Goal: Information Seeking & Learning: Learn about a topic

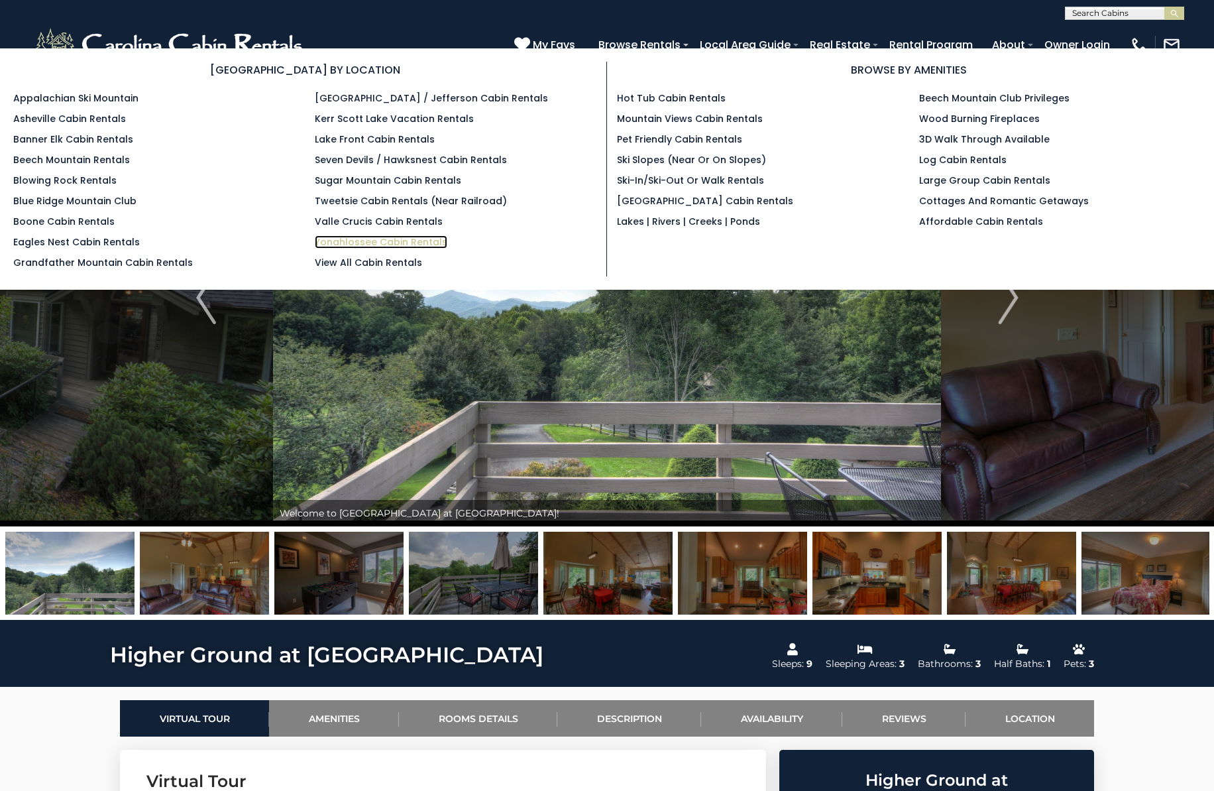
click at [398, 239] on link "Yonahlossee Cabin Rentals" at bounding box center [381, 241] width 133 height 13
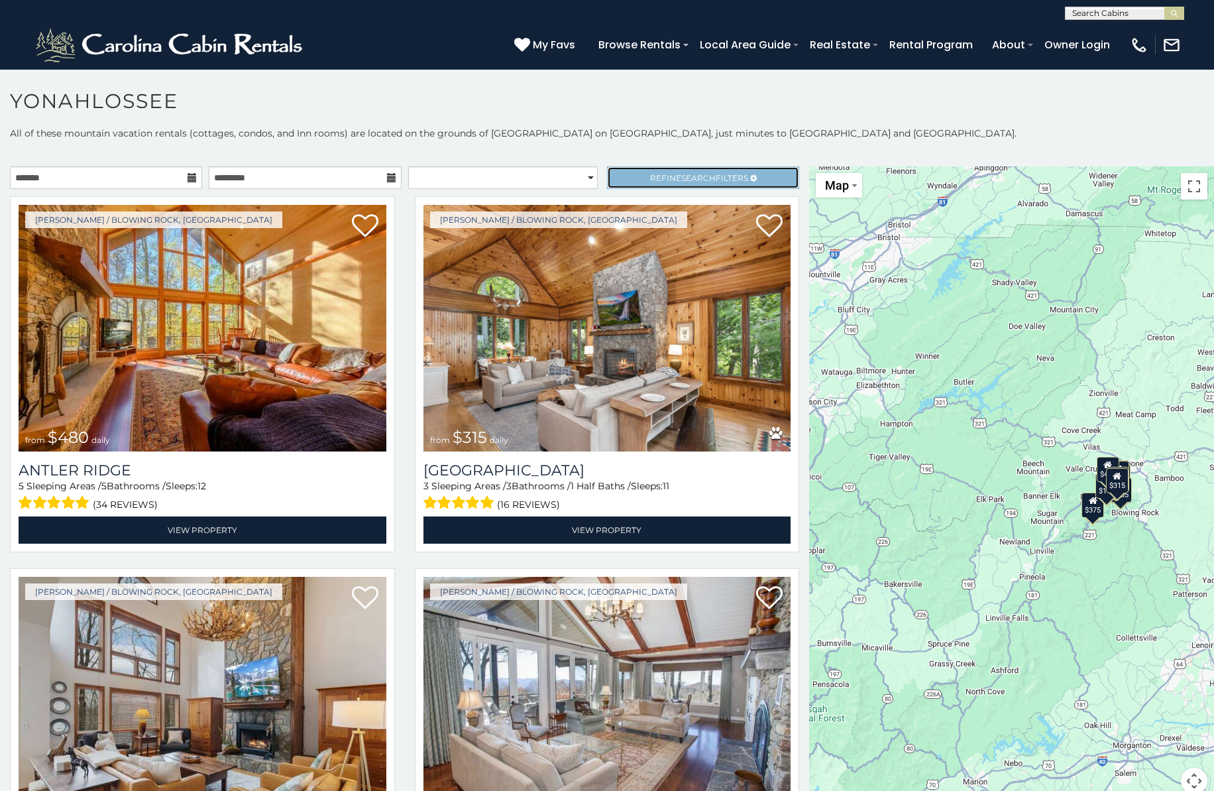
click at [716, 178] on span "Refine Search Filters" at bounding box center [699, 178] width 98 height 10
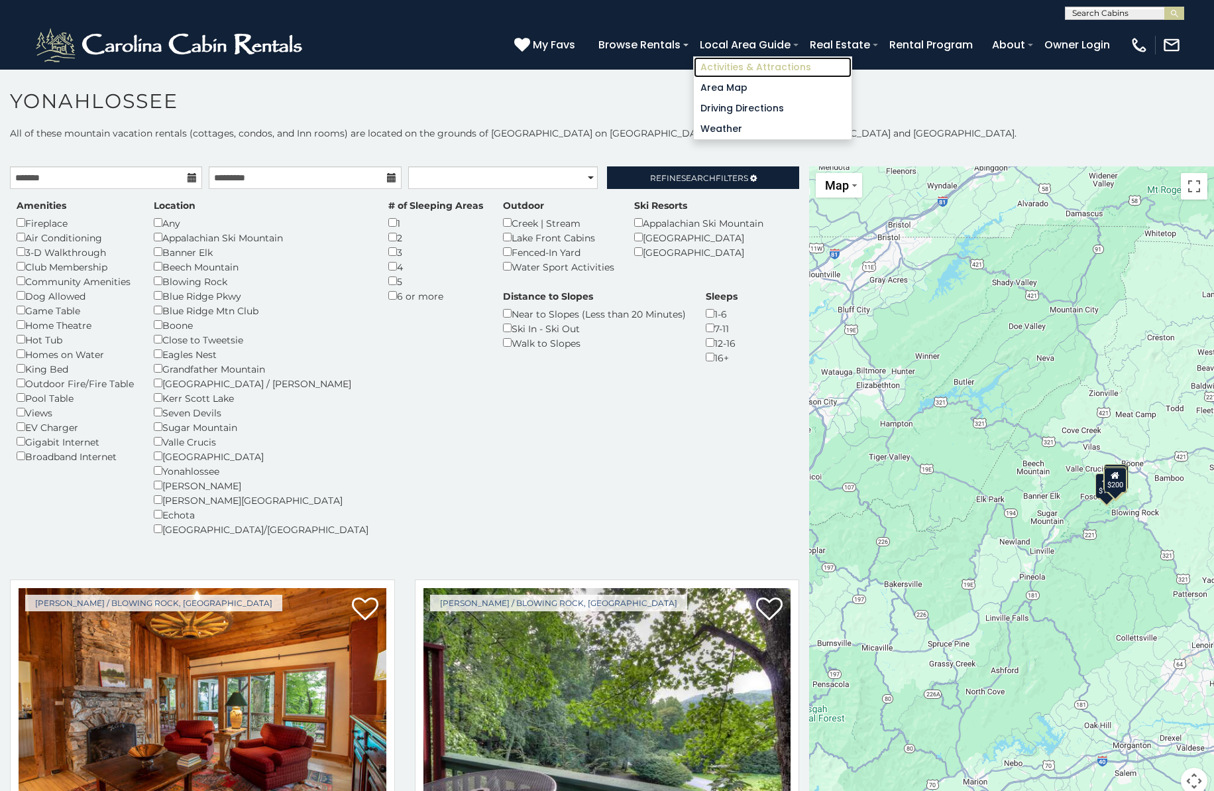
click at [730, 66] on link "Activities & Attractions" at bounding box center [773, 67] width 158 height 21
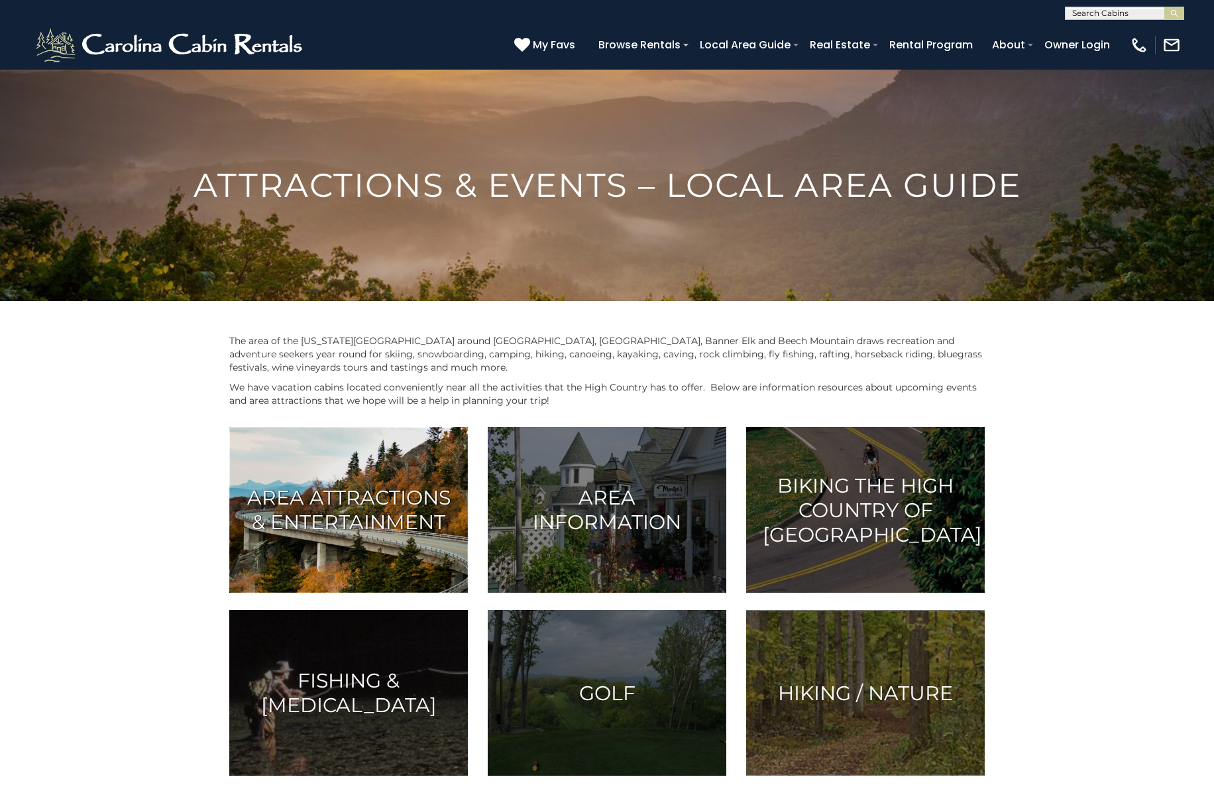
click at [345, 510] on h3 "Area Attractions & Entertainment" at bounding box center [348, 509] width 205 height 49
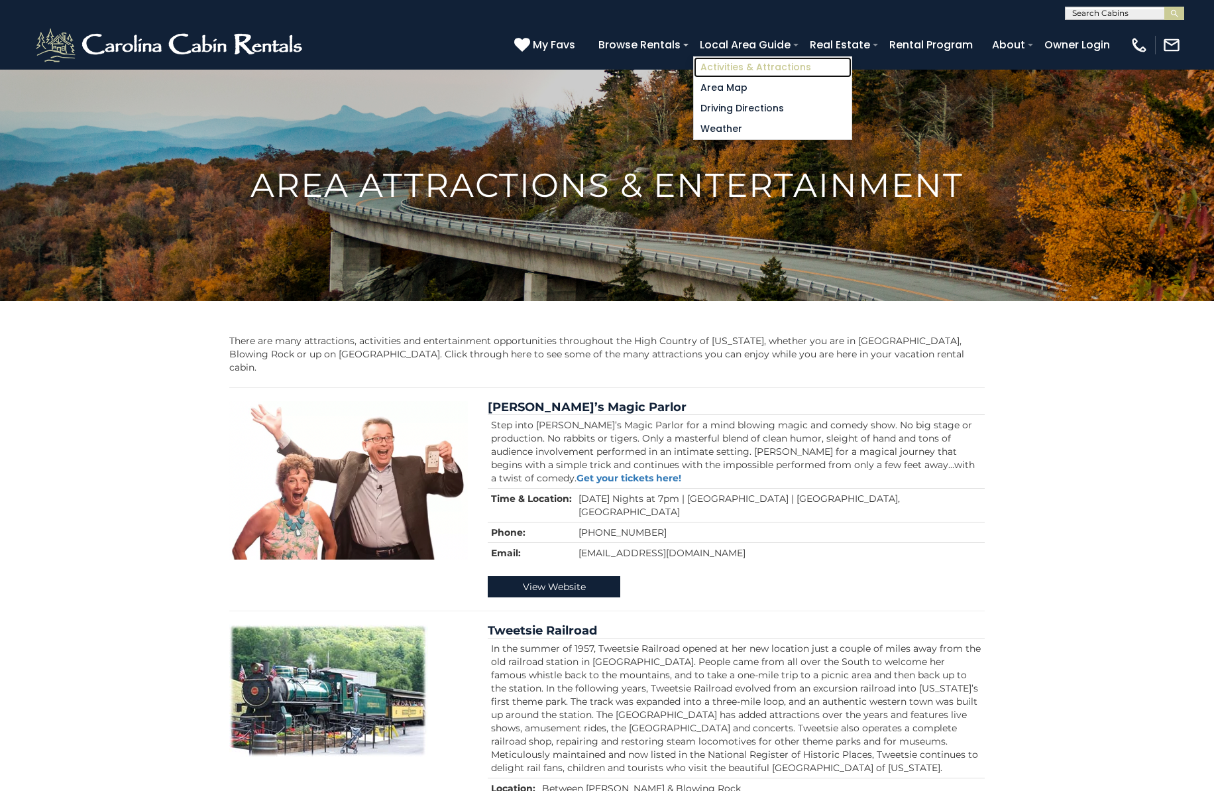
click at [736, 65] on link "Activities & Attractions" at bounding box center [773, 67] width 158 height 21
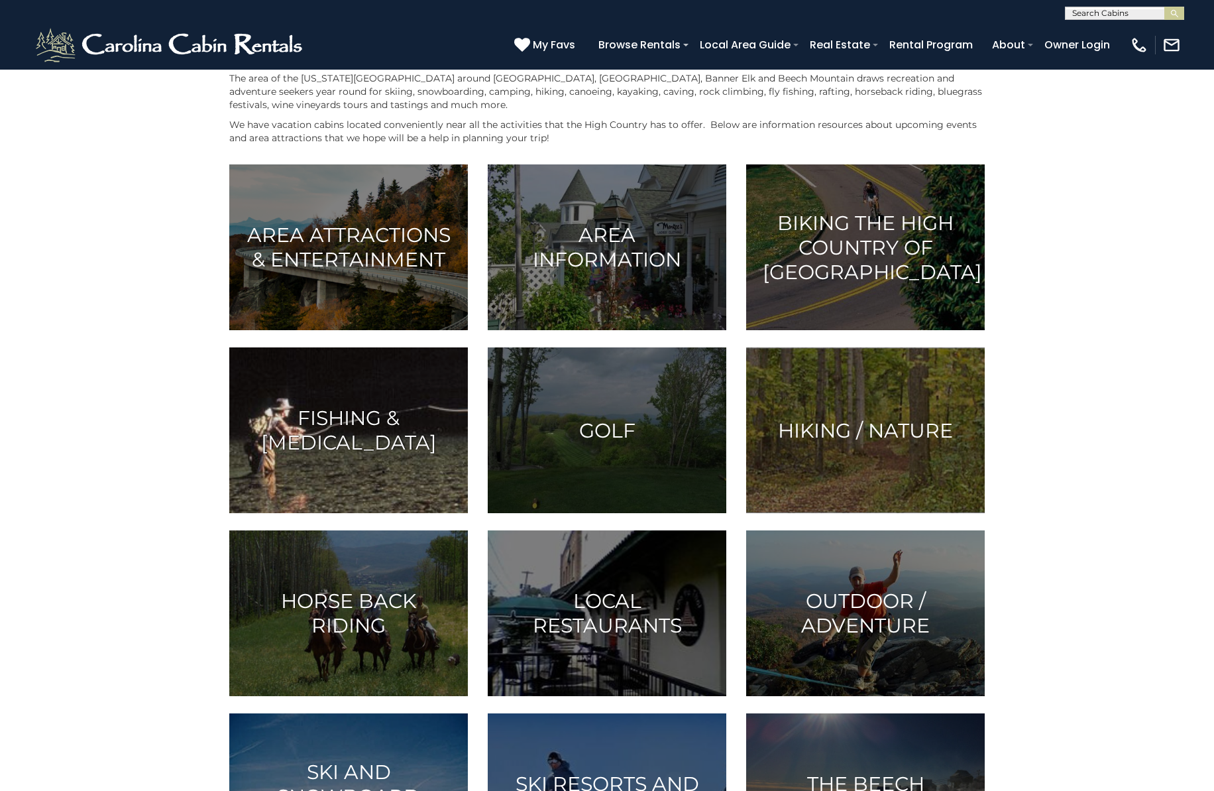
scroll to position [265, 0]
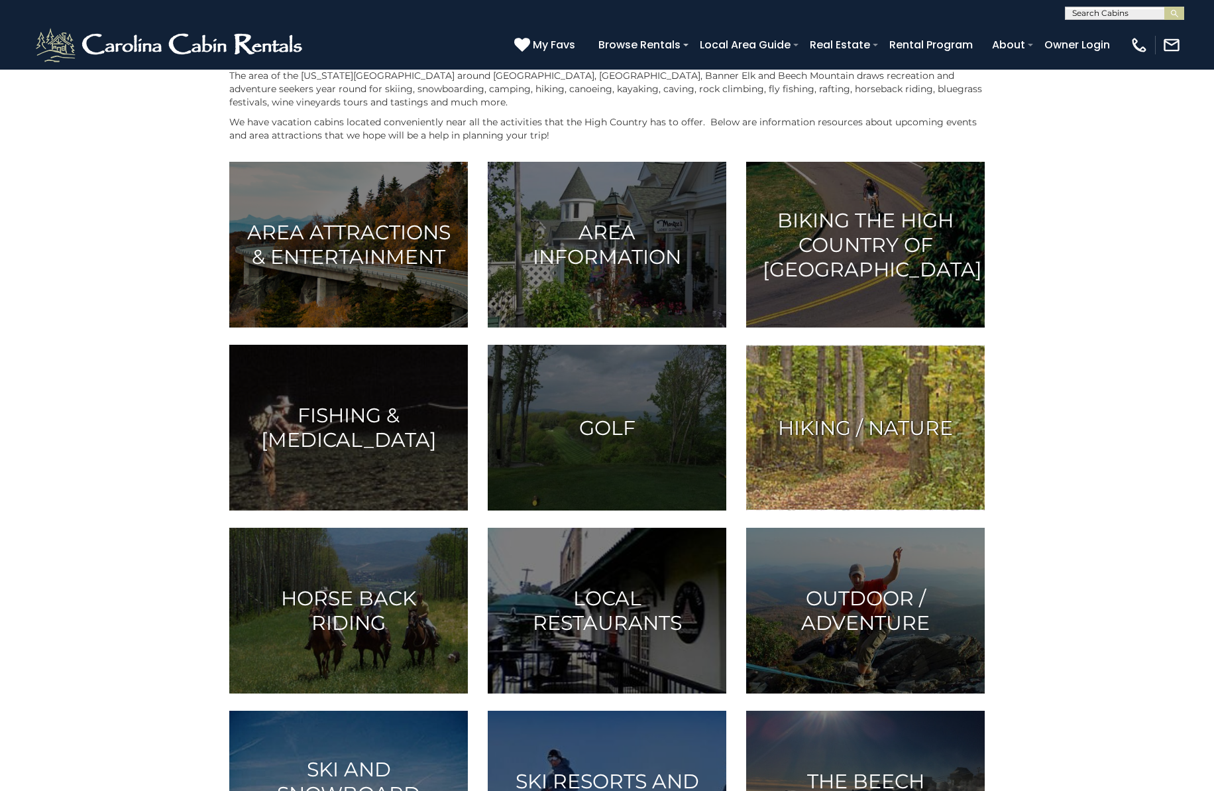
click at [874, 433] on h3 "Hiking / Nature" at bounding box center [865, 428] width 205 height 25
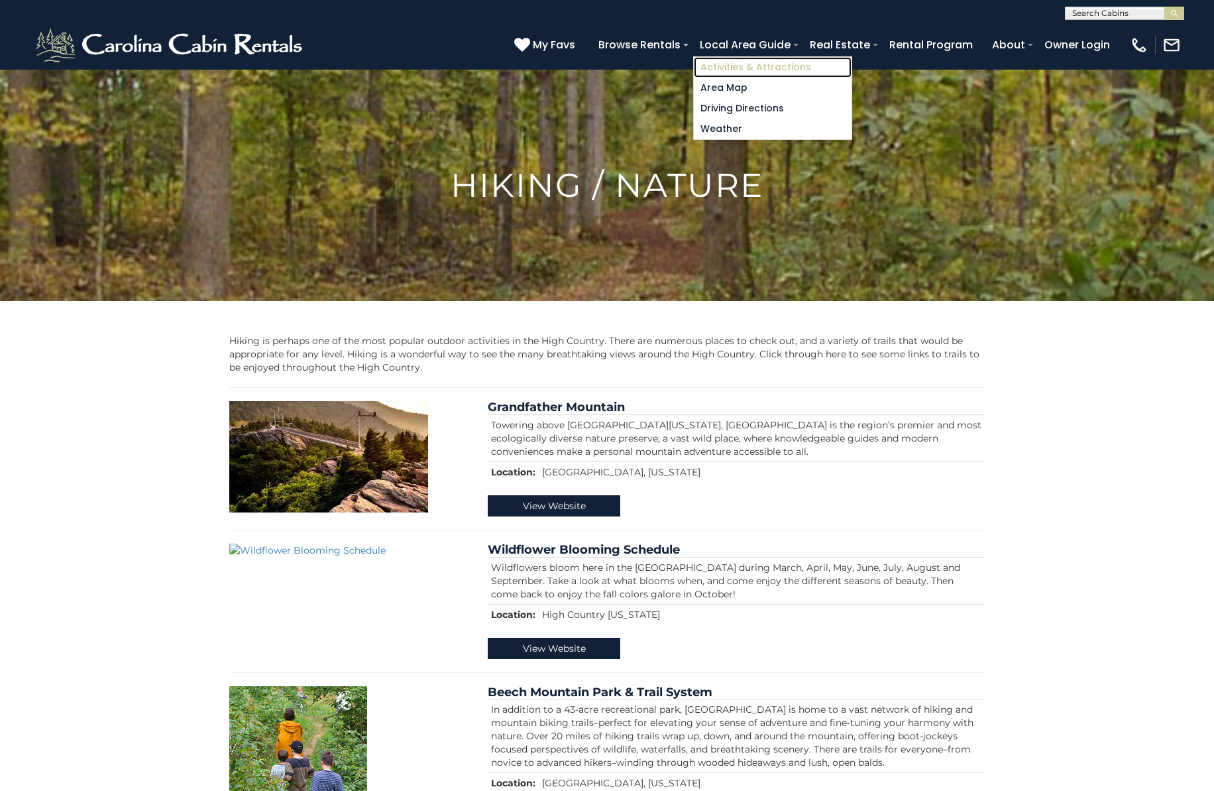
click at [746, 67] on link "Activities & Attractions" at bounding box center [773, 67] width 158 height 21
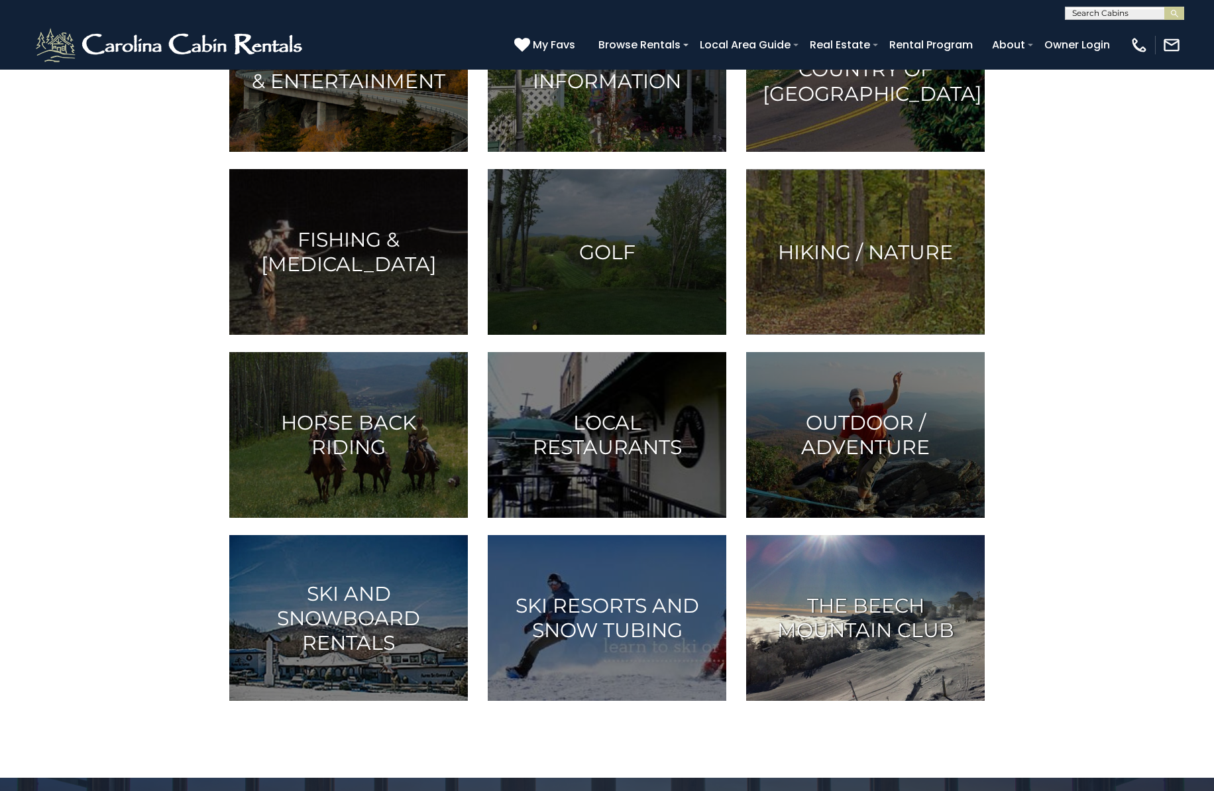
scroll to position [464, 0]
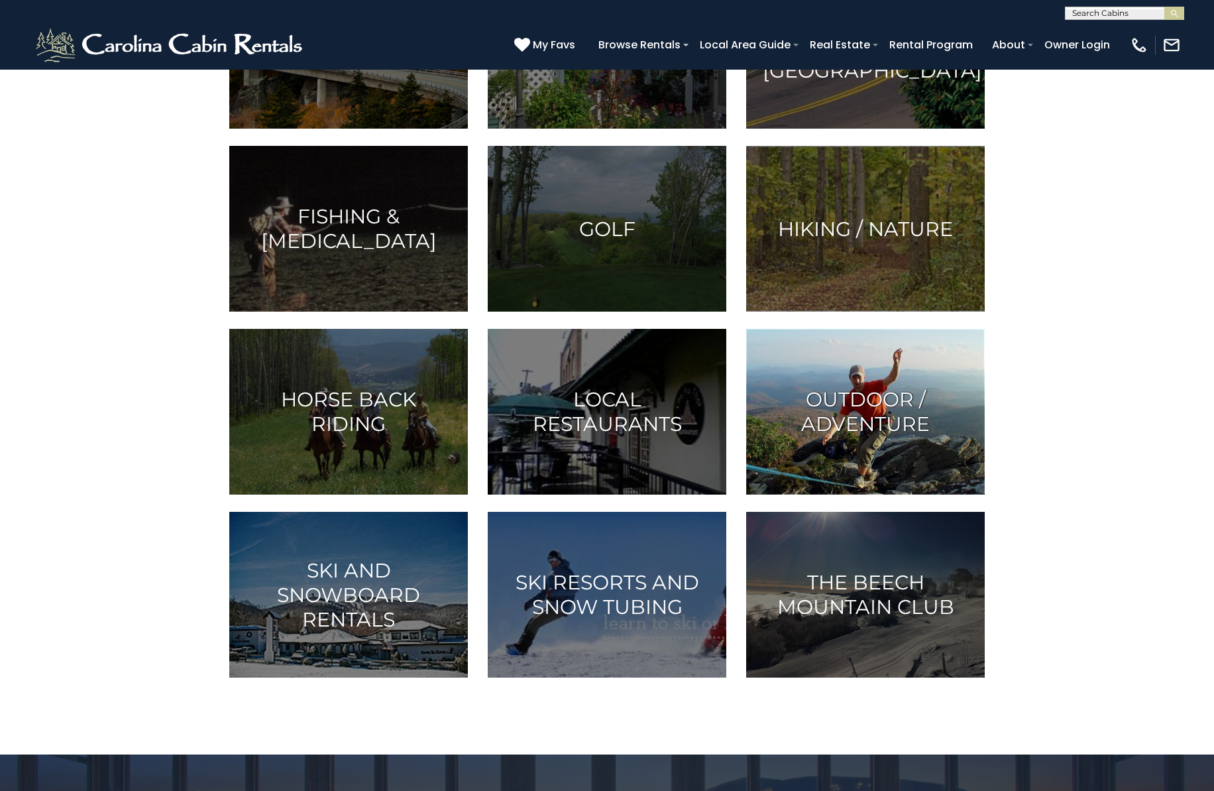
click at [859, 435] on h3 "Outdoor / Adventure" at bounding box center [865, 411] width 205 height 49
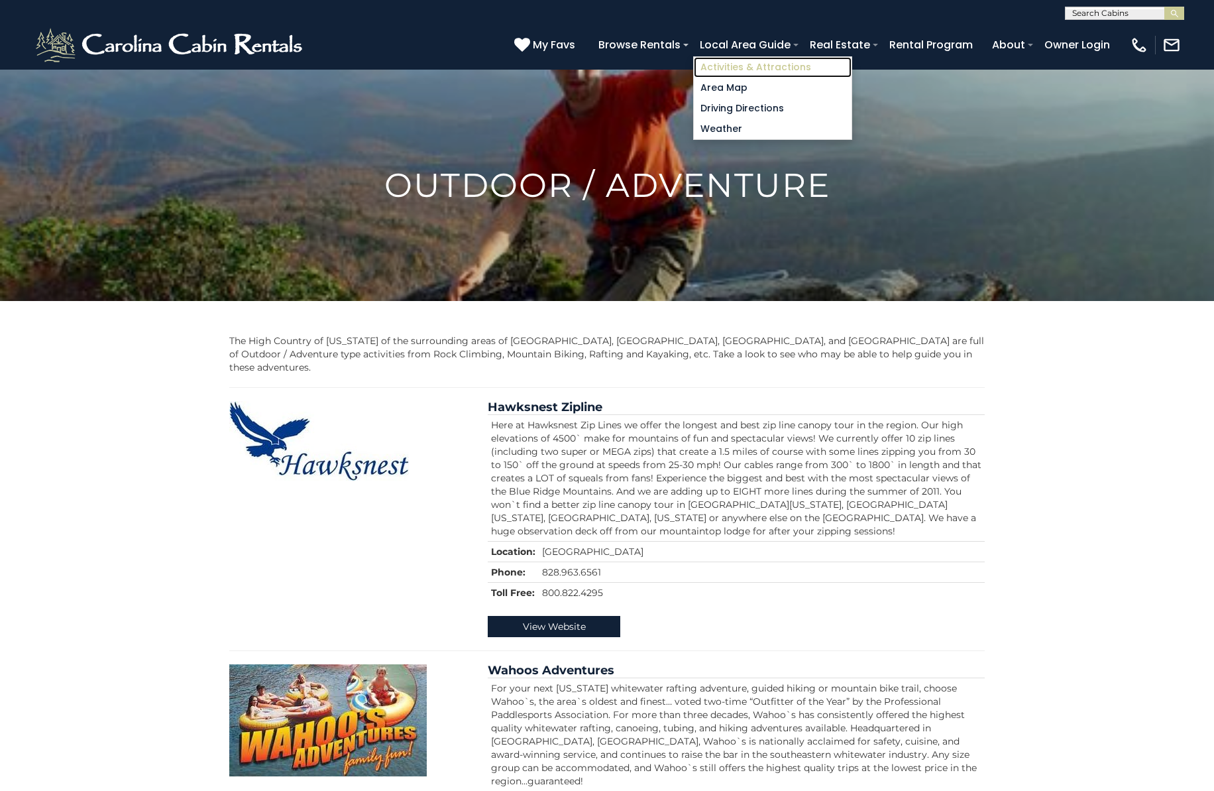
click at [767, 67] on link "Activities & Attractions" at bounding box center [773, 67] width 158 height 21
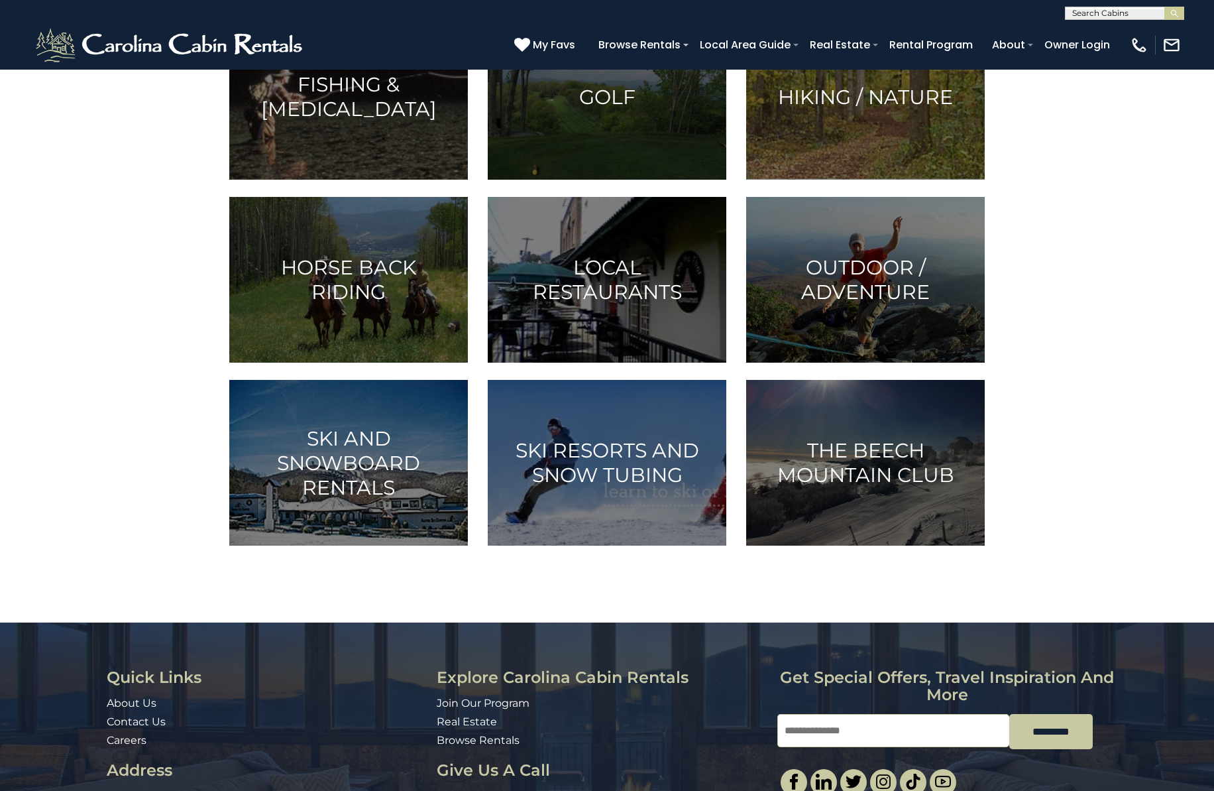
scroll to position [596, 0]
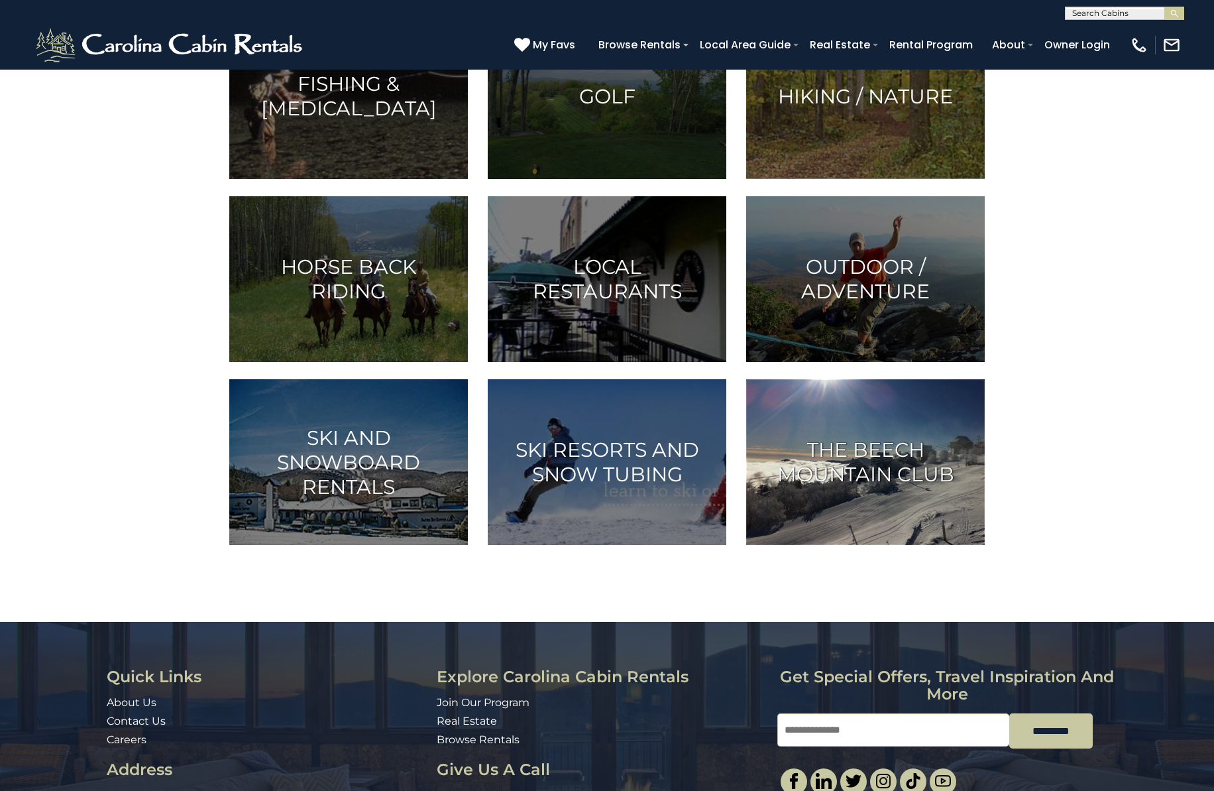
click at [846, 474] on h3 "The Beech Mountain Club" at bounding box center [865, 461] width 205 height 49
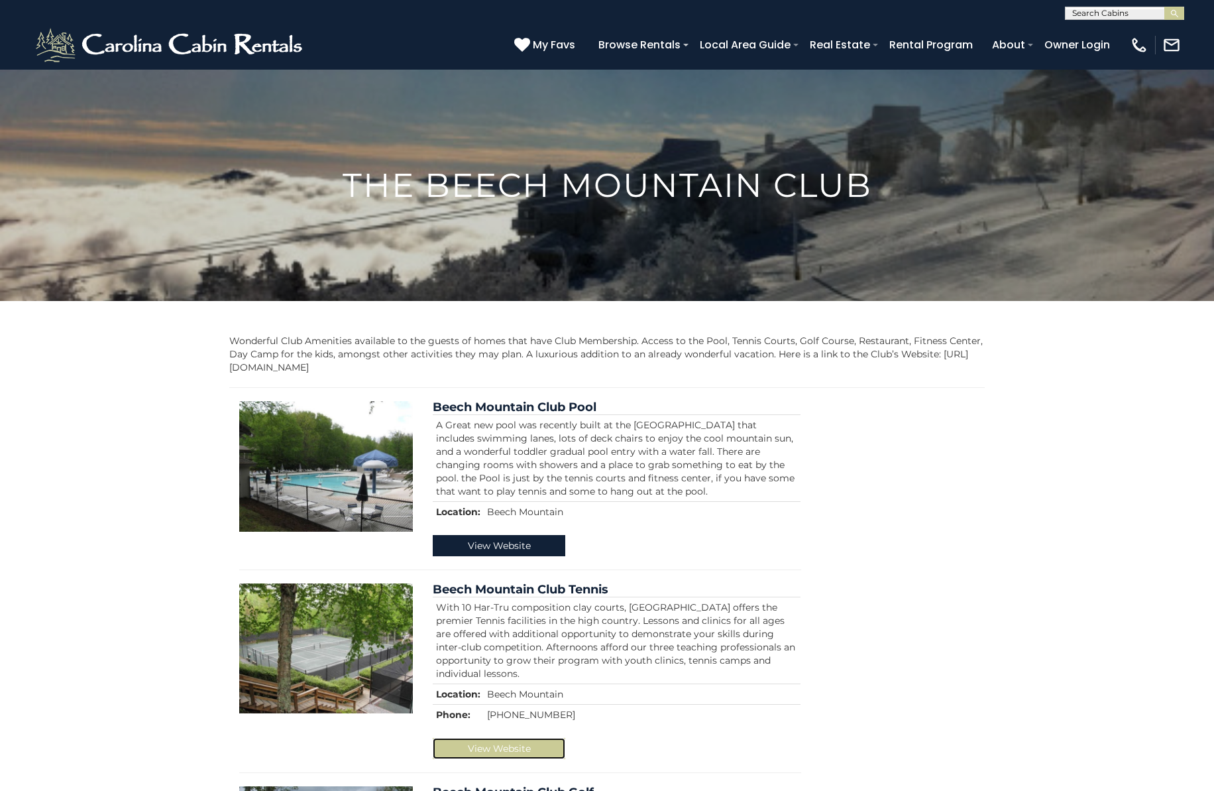
click at [490, 752] on link "View Website" at bounding box center [499, 748] width 133 height 21
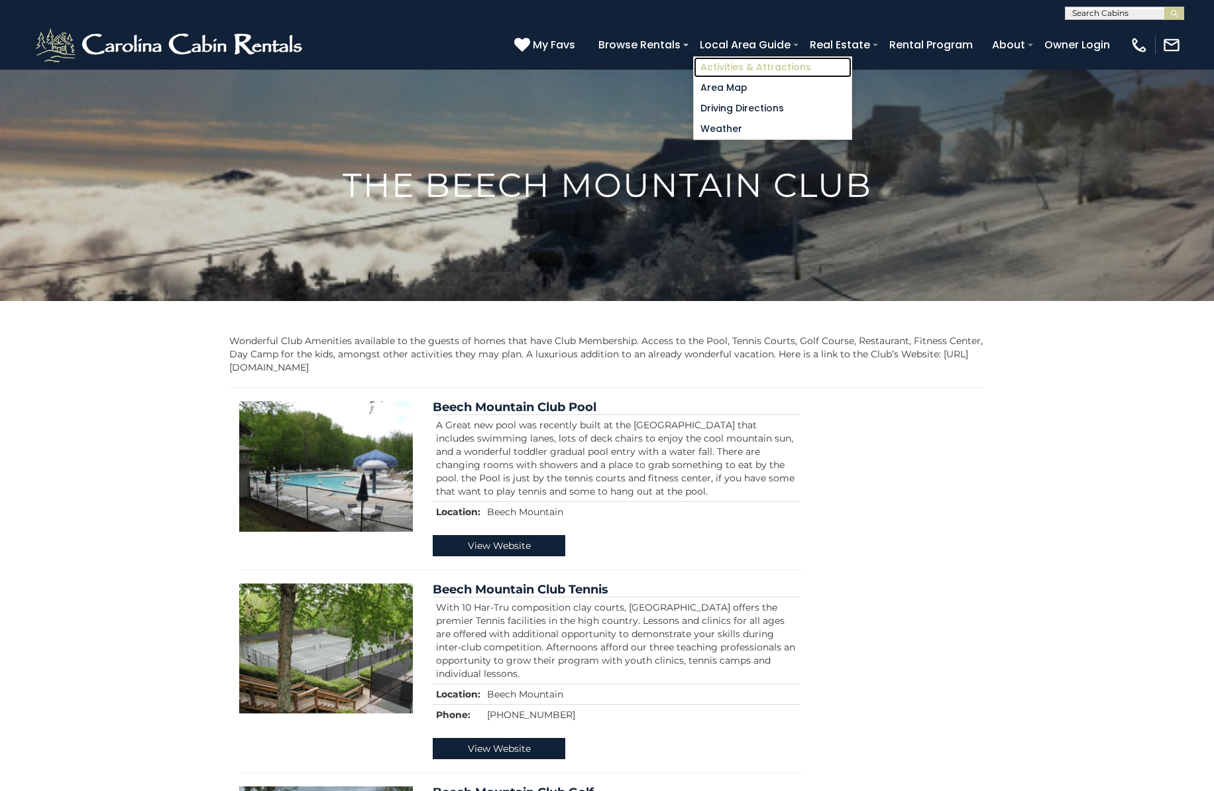
click at [750, 67] on link "Activities & Attractions" at bounding box center [773, 67] width 158 height 21
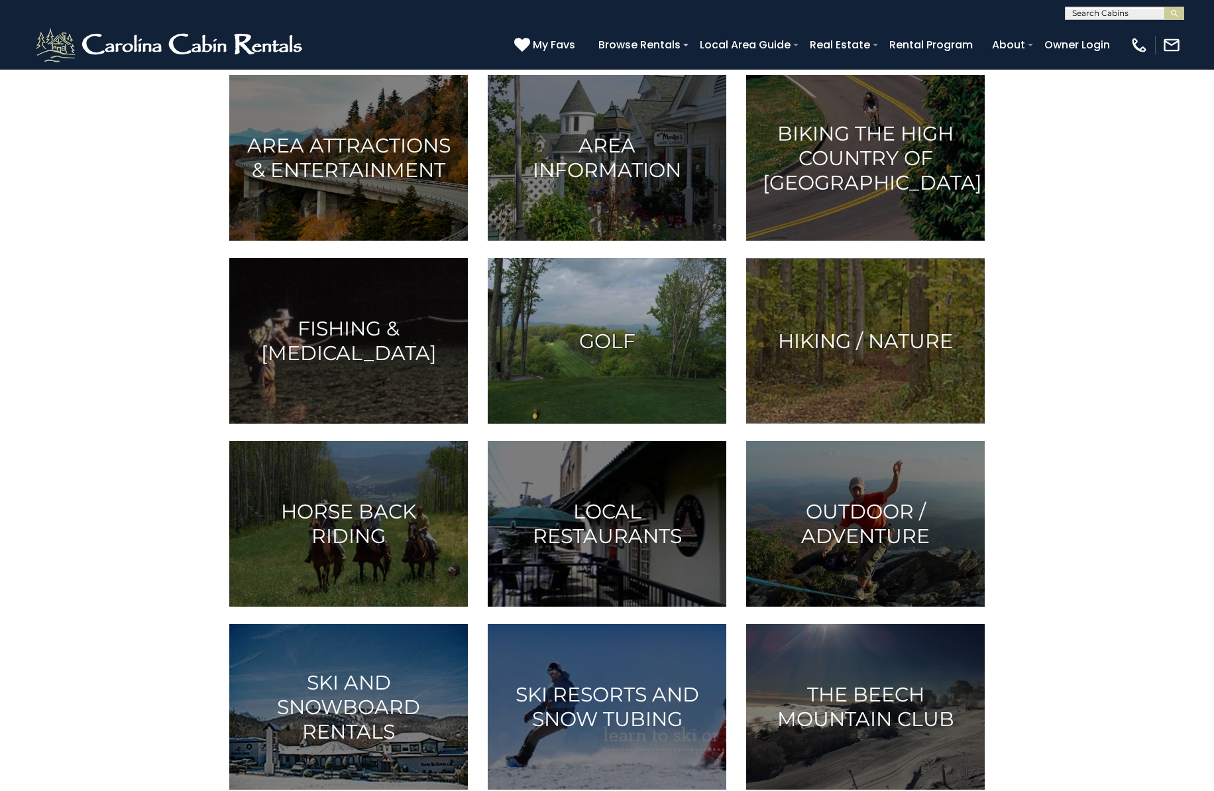
scroll to position [398, 0]
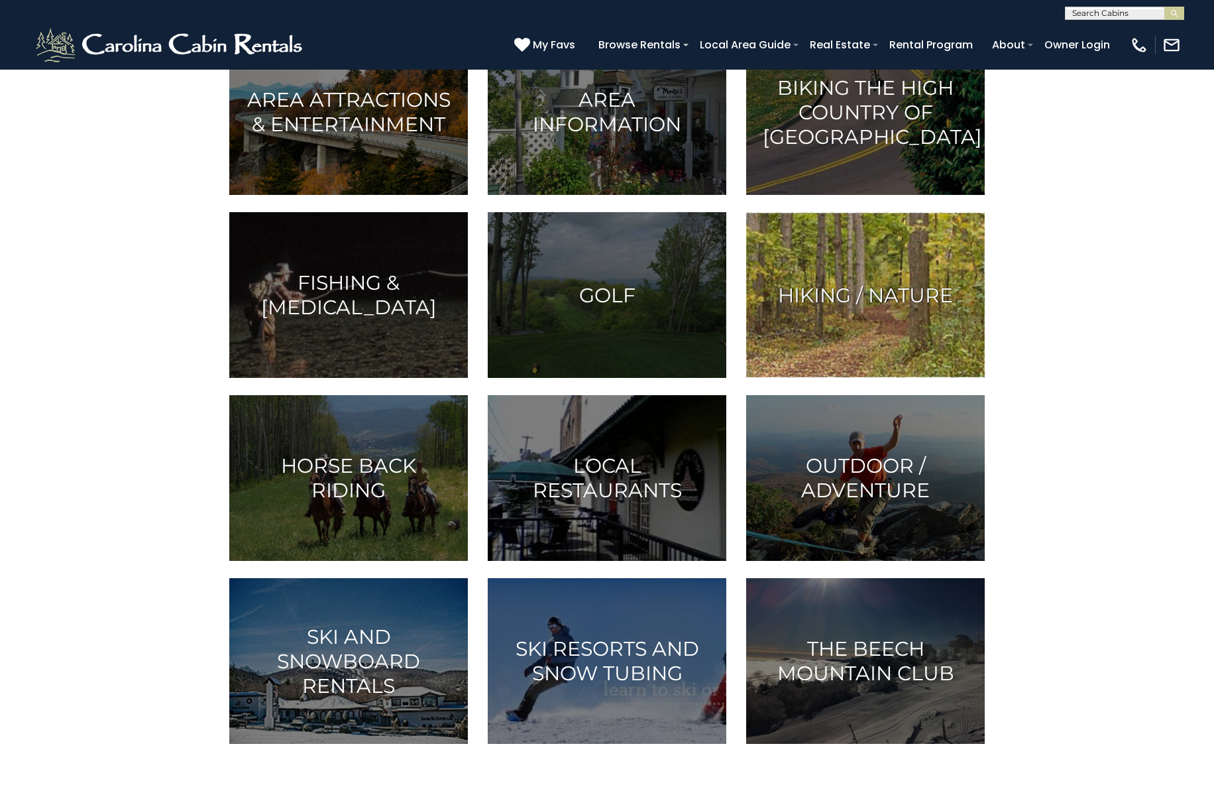
click at [930, 264] on img at bounding box center [865, 295] width 239 height 166
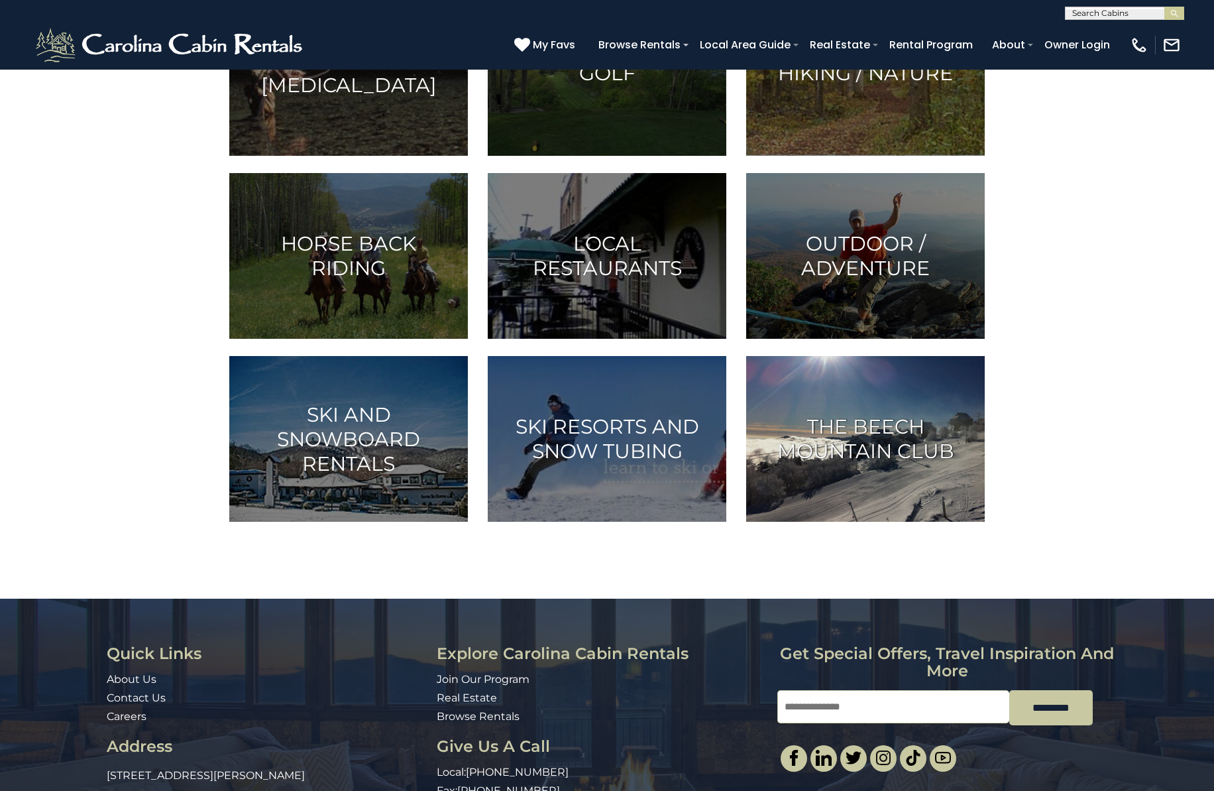
scroll to position [706, 0]
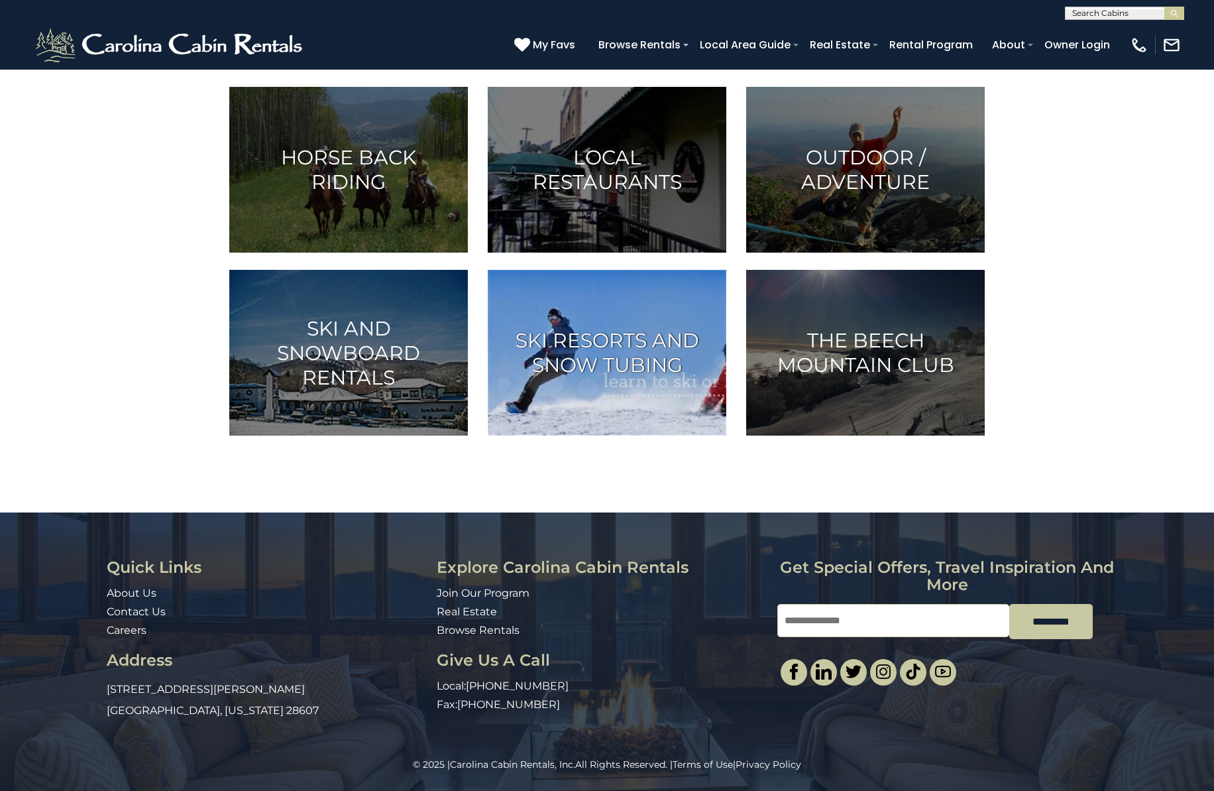
click at [615, 377] on img at bounding box center [607, 353] width 239 height 166
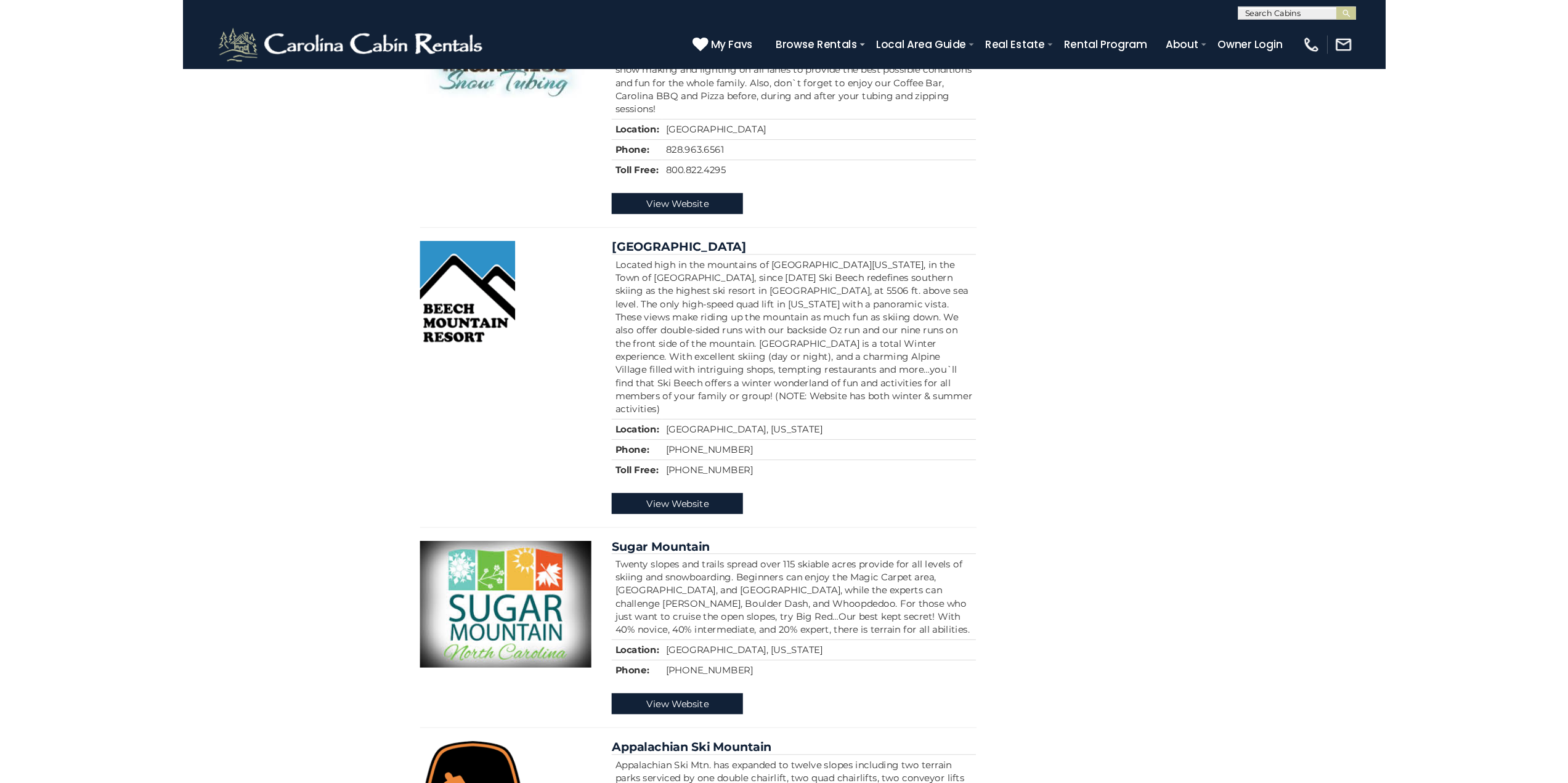
scroll to position [431, 0]
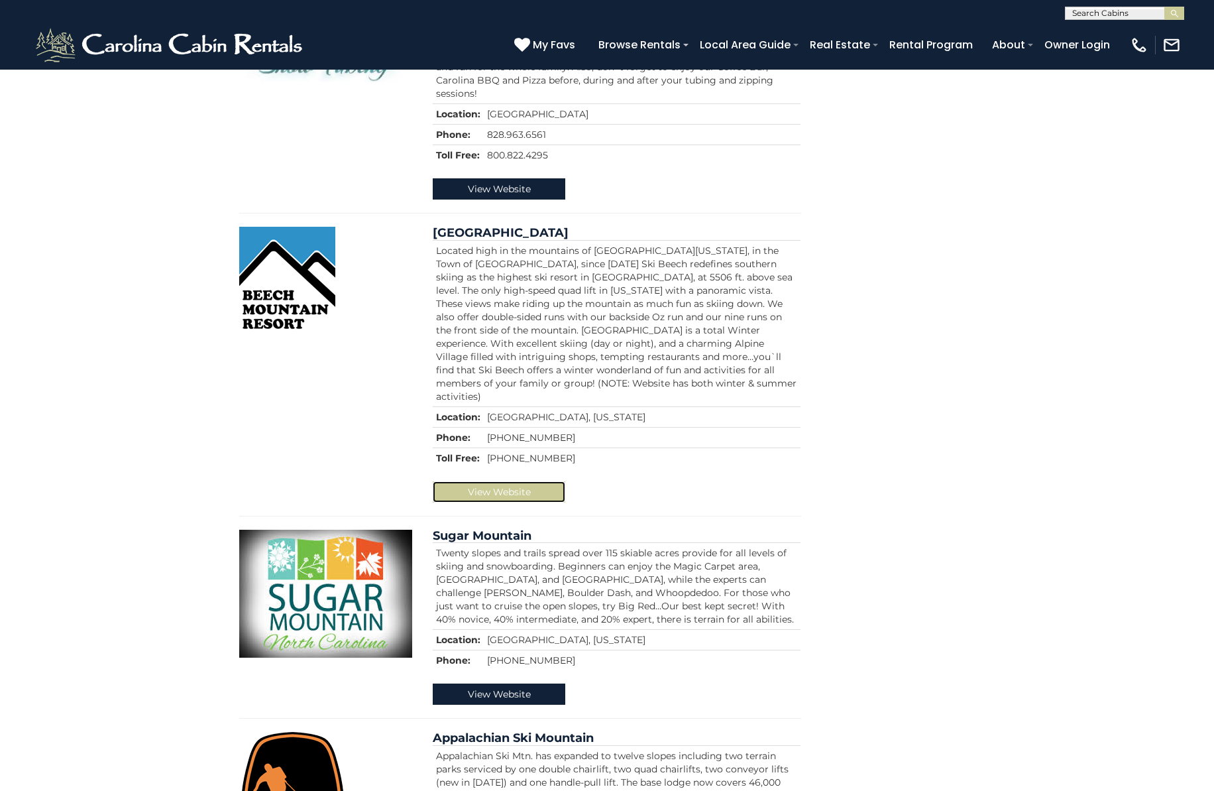
click at [492, 481] on link "View Website" at bounding box center [499, 491] width 133 height 21
